Goal: Find specific page/section: Find specific page/section

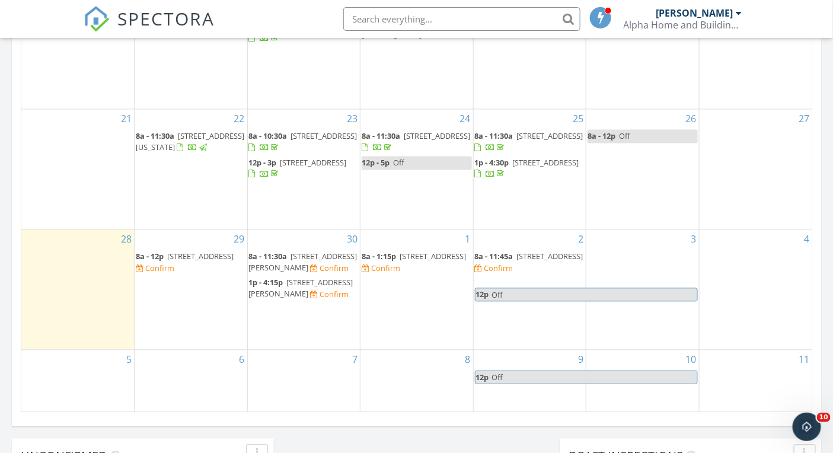
click at [505, 163] on span "1p - 4:30p" at bounding box center [492, 163] width 34 height 11
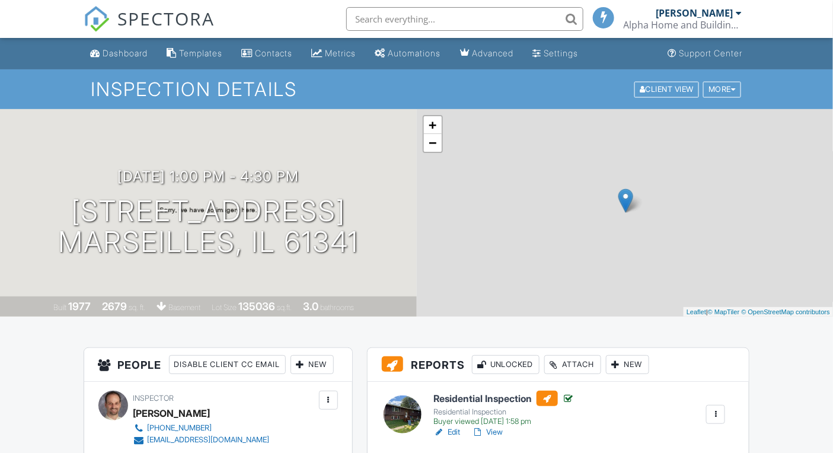
click at [161, 21] on span "SPECTORA" at bounding box center [166, 18] width 97 height 25
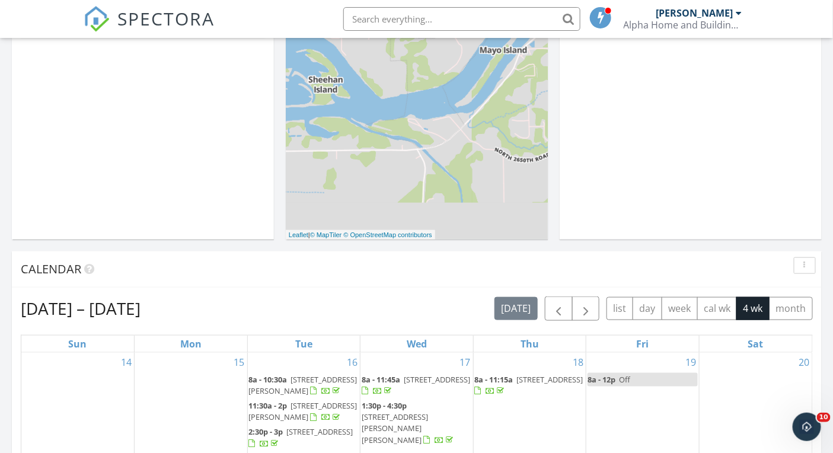
scroll to position [215, 0]
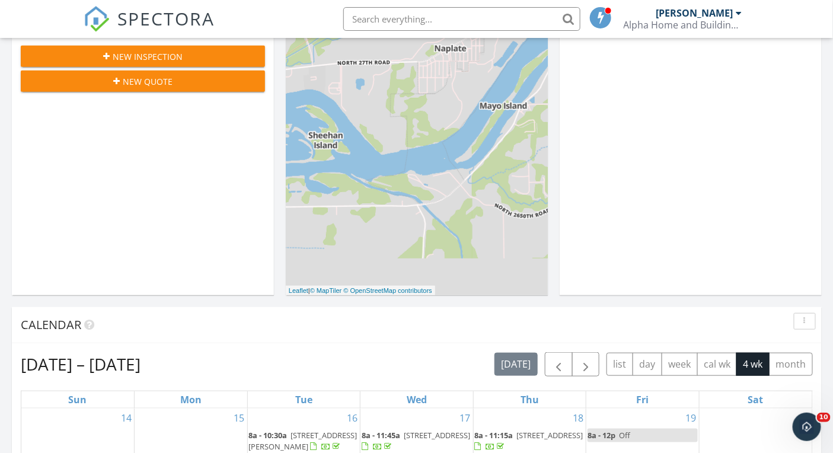
click at [466, 17] on input "text" at bounding box center [461, 19] width 237 height 24
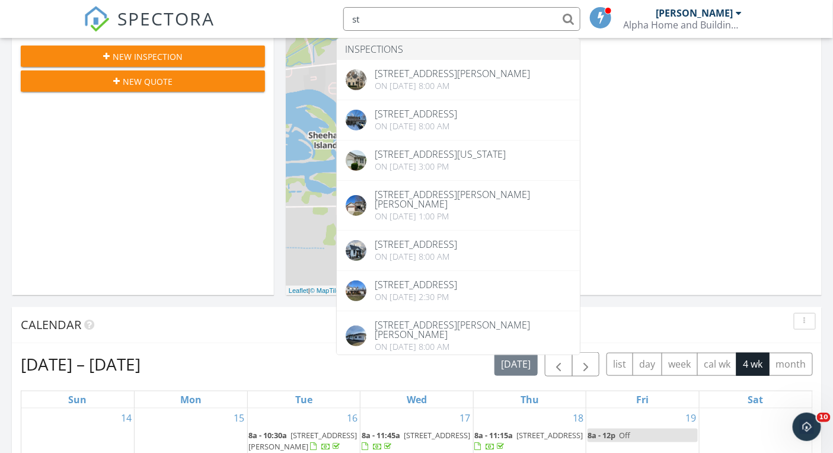
type input "s"
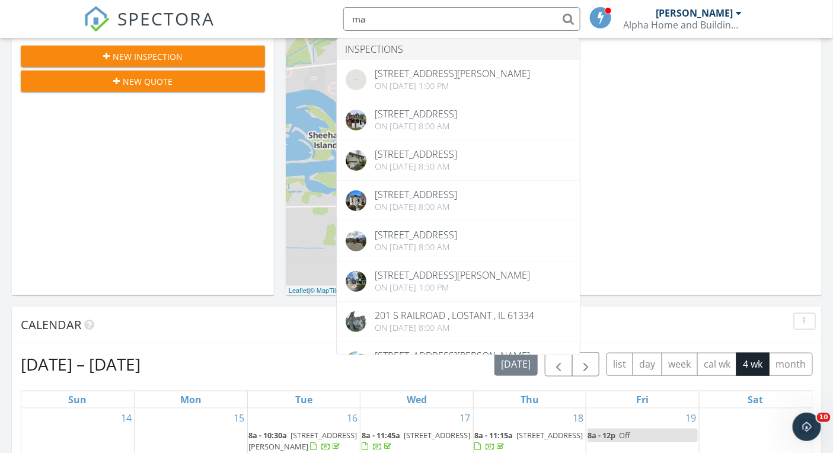
type input "m"
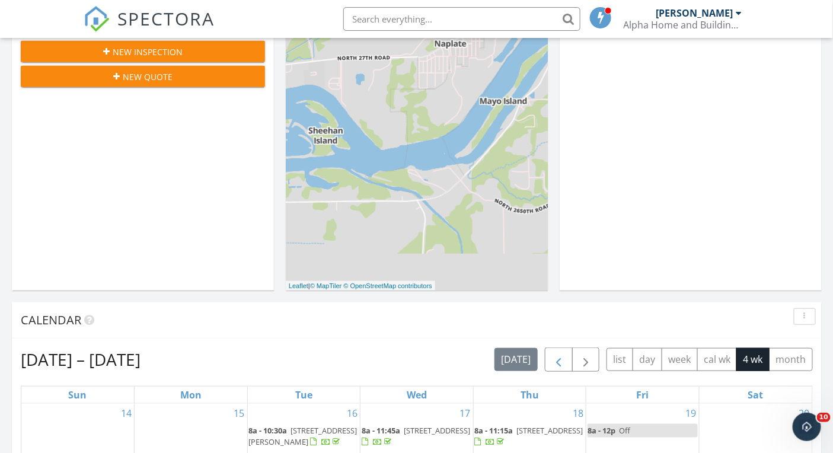
scroll to position [220, 0]
click at [562, 359] on span "button" at bounding box center [558, 359] width 14 height 14
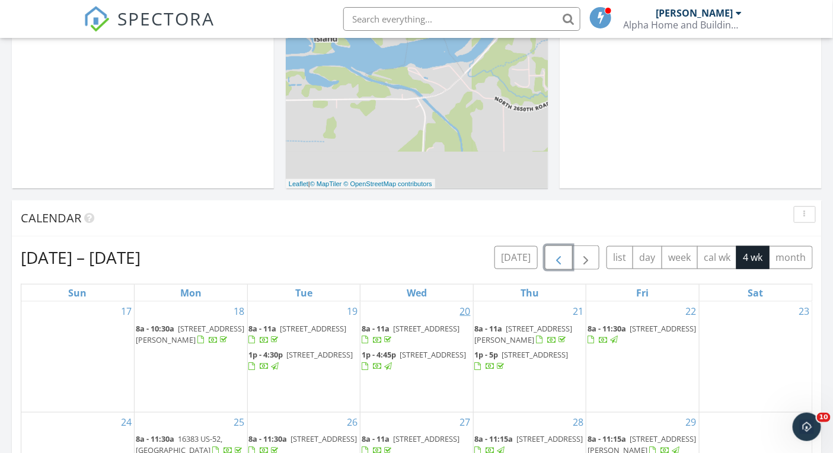
scroll to position [321, 0]
click at [565, 261] on span "button" at bounding box center [558, 258] width 14 height 14
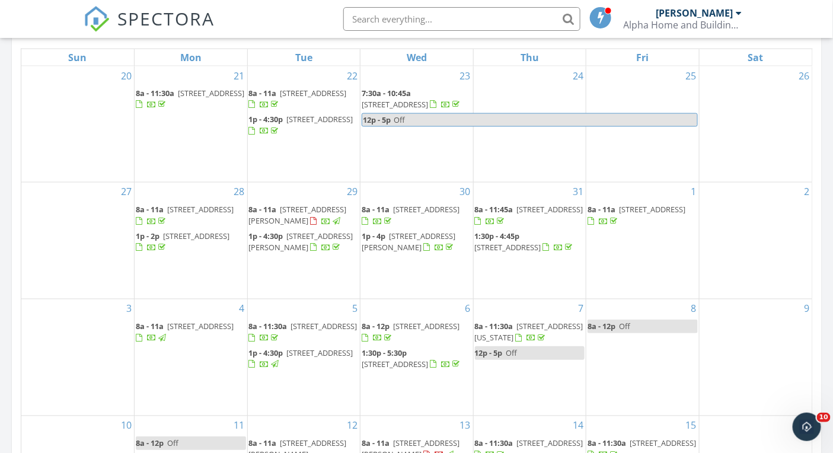
scroll to position [467, 0]
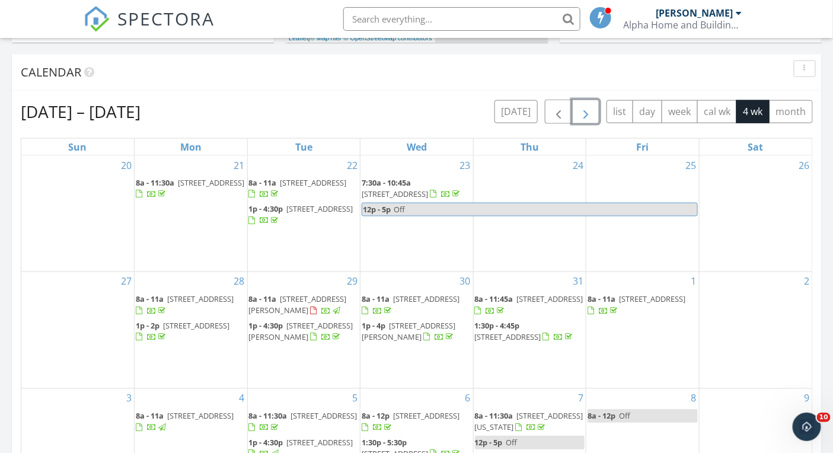
click at [590, 105] on span "button" at bounding box center [585, 112] width 14 height 14
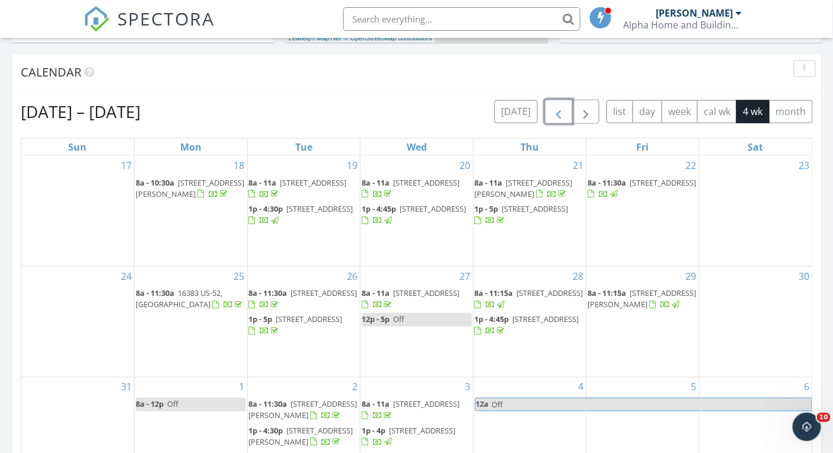
click at [557, 110] on span "button" at bounding box center [558, 112] width 14 height 14
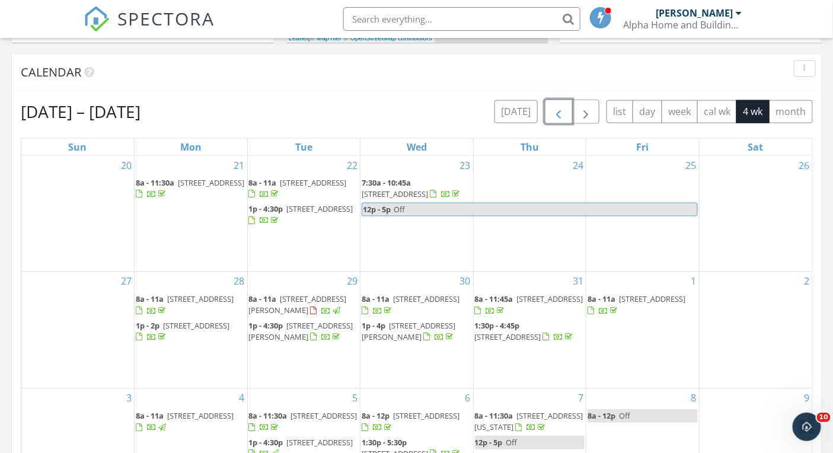
click at [557, 110] on span "button" at bounding box center [558, 112] width 14 height 14
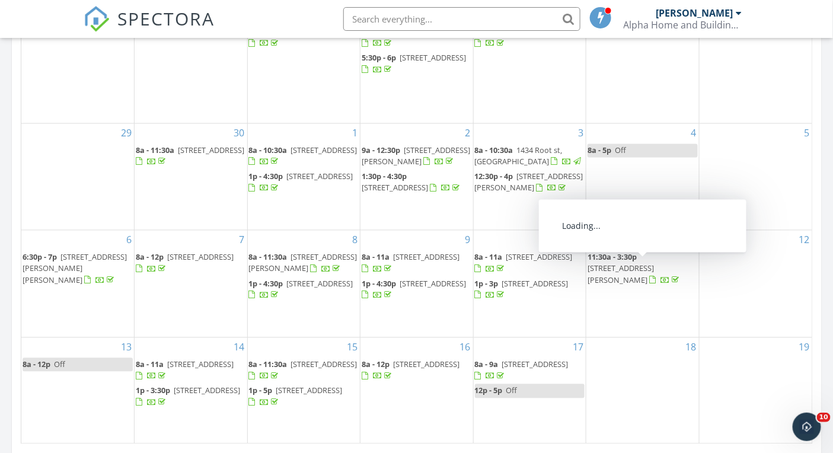
scroll to position [656, 0]
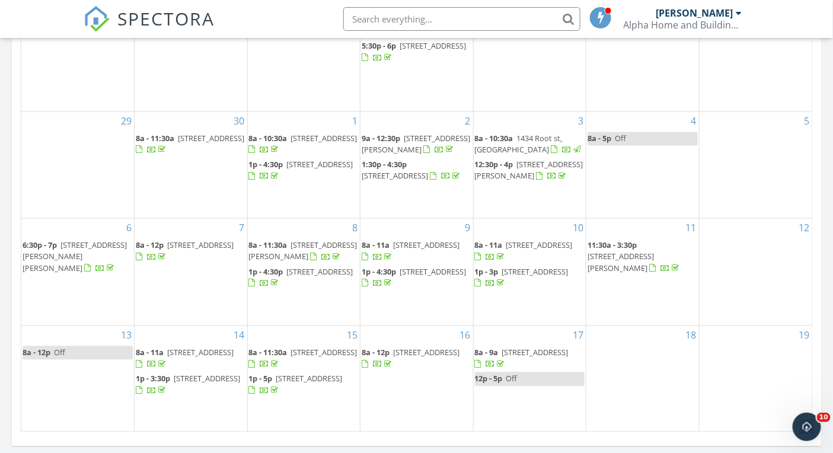
drag, startPoint x: 465, startPoint y: 13, endPoint x: 470, endPoint y: 10, distance: 6.1
click at [469, 11] on input "text" at bounding box center [461, 19] width 237 height 24
type input "g"
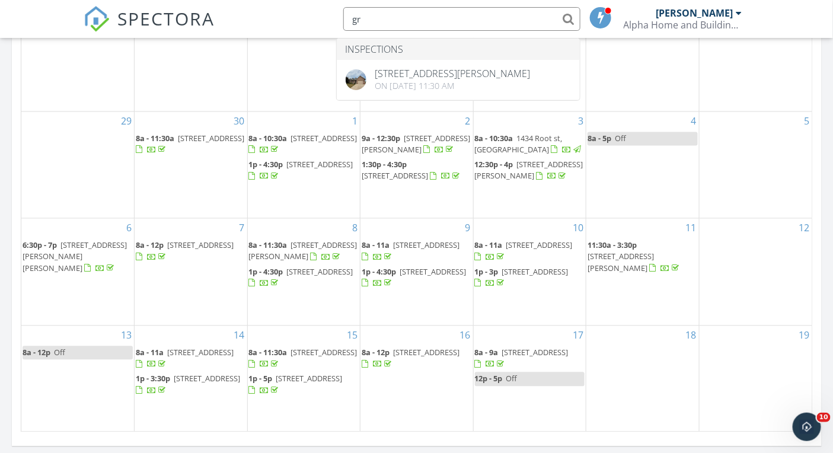
type input "g"
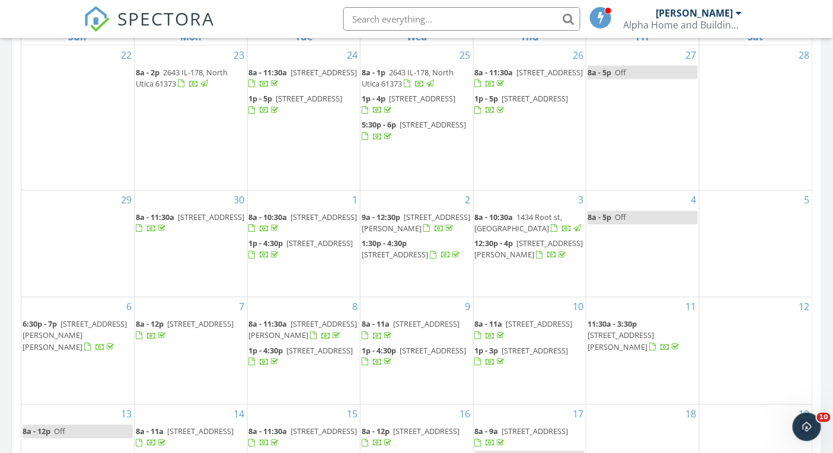
scroll to position [363, 0]
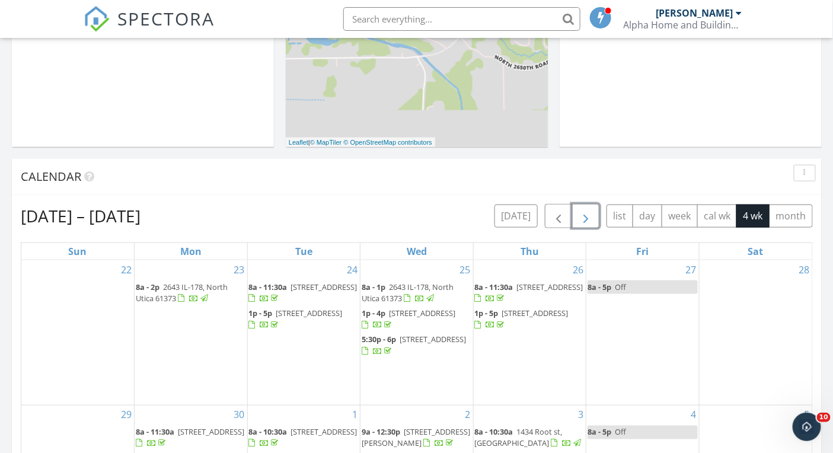
click at [585, 219] on span "button" at bounding box center [585, 216] width 14 height 14
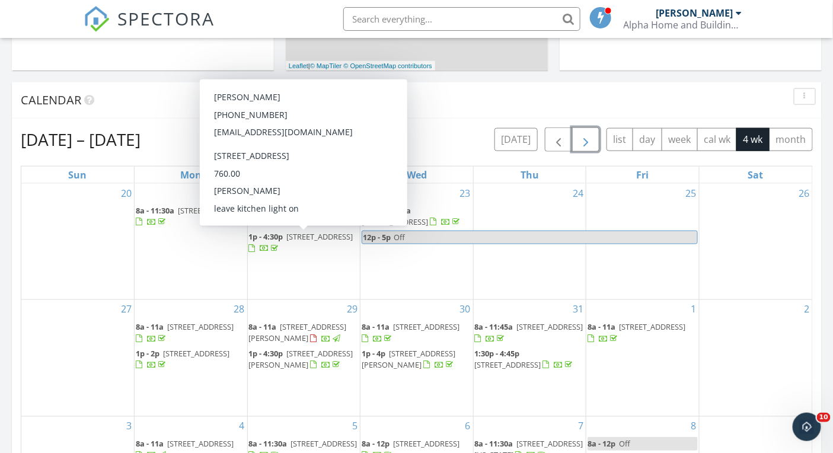
scroll to position [440, 0]
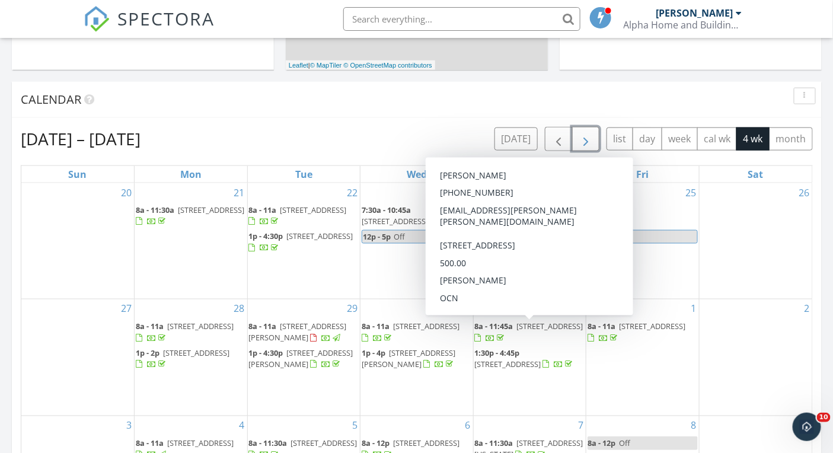
click at [523, 322] on span "2691 N 2409th Rd , Marseilles 61341" at bounding box center [550, 326] width 66 height 11
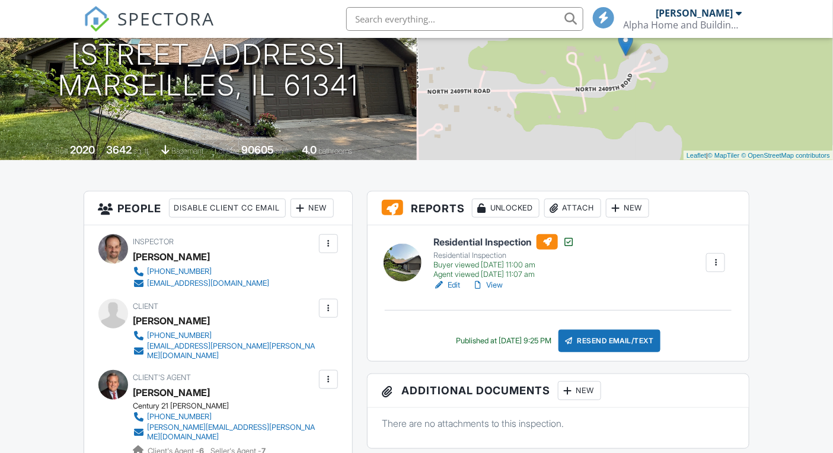
click at [492, 284] on link "View" at bounding box center [487, 285] width 31 height 12
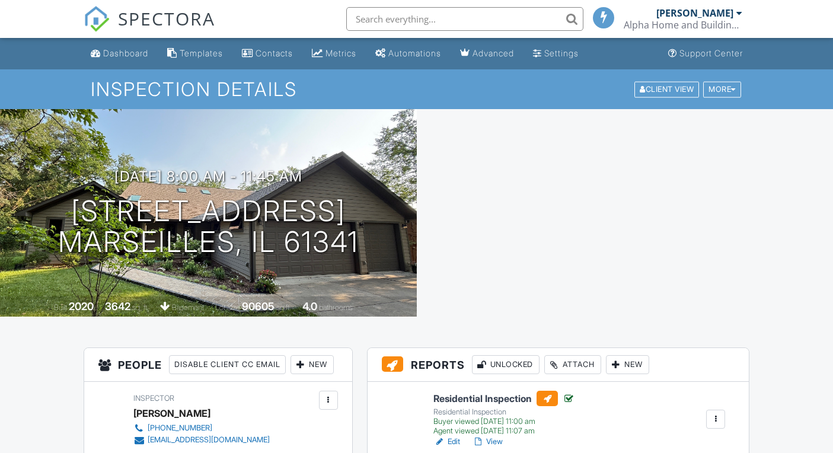
click at [156, 20] on span "SPECTORA" at bounding box center [166, 18] width 97 height 25
